Goal: Task Accomplishment & Management: Use online tool/utility

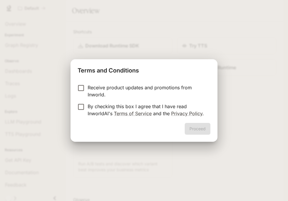
click at [162, 106] on p "By checking this box I agree that I have read InworldAI's Terms of Service and …" at bounding box center [147, 110] width 118 height 14
click at [187, 126] on button "Proceed" at bounding box center [198, 129] width 26 height 12
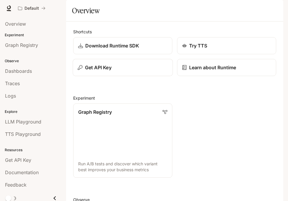
click at [137, 71] on div "Get API Key" at bounding box center [123, 67] width 90 height 7
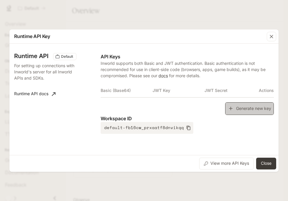
click at [227, 110] on button "Generate new key" at bounding box center [249, 108] width 49 height 13
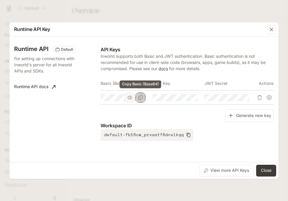
click at [144, 98] on button "Copy Basic (Base64)" at bounding box center [141, 98] width 10 height 10
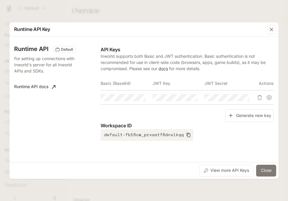
click at [267, 174] on button "Close" at bounding box center [266, 171] width 20 height 12
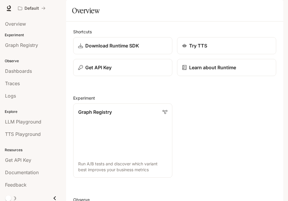
click at [273, 9] on icon "button" at bounding box center [275, 8] width 5 height 5
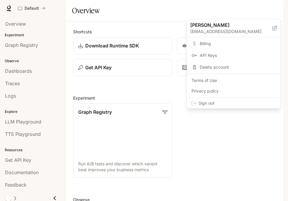
click at [250, 99] on div "Sign out" at bounding box center [234, 103] width 94 height 11
